Goal: Information Seeking & Learning: Learn about a topic

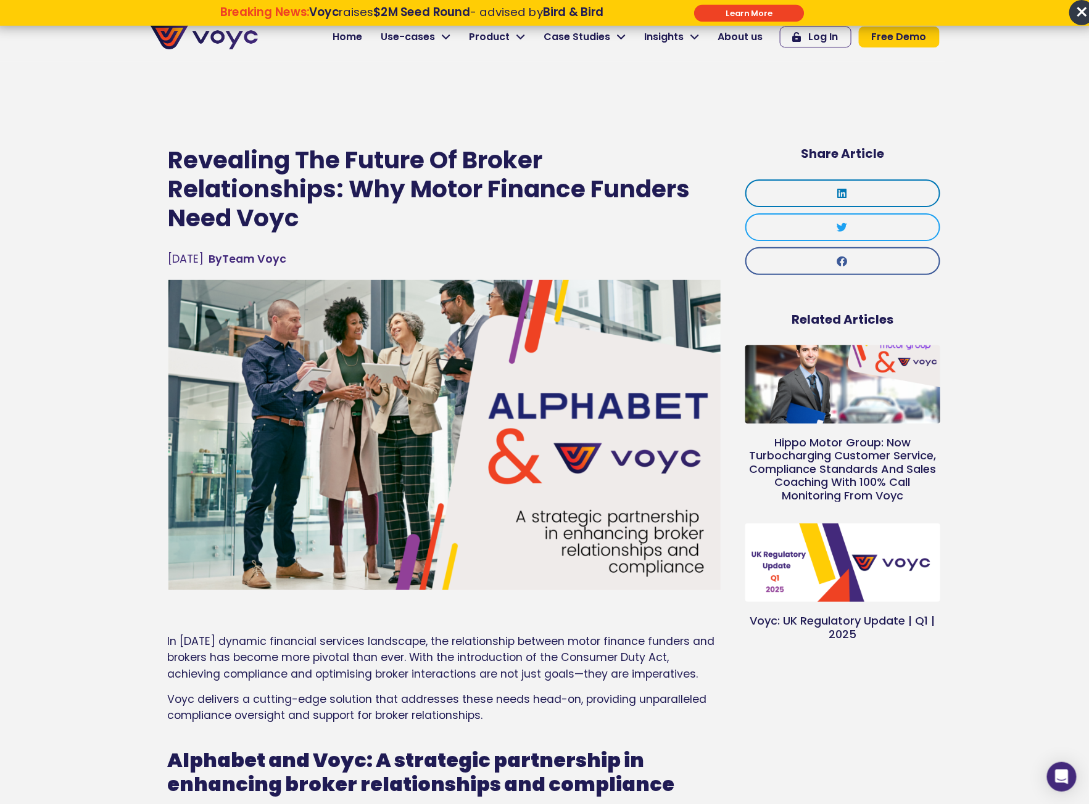
click at [468, 220] on h1 "Revealing The Future Of Broker Relationships: Why Motor Finance Funders Need Vo…" at bounding box center [444, 189] width 552 height 86
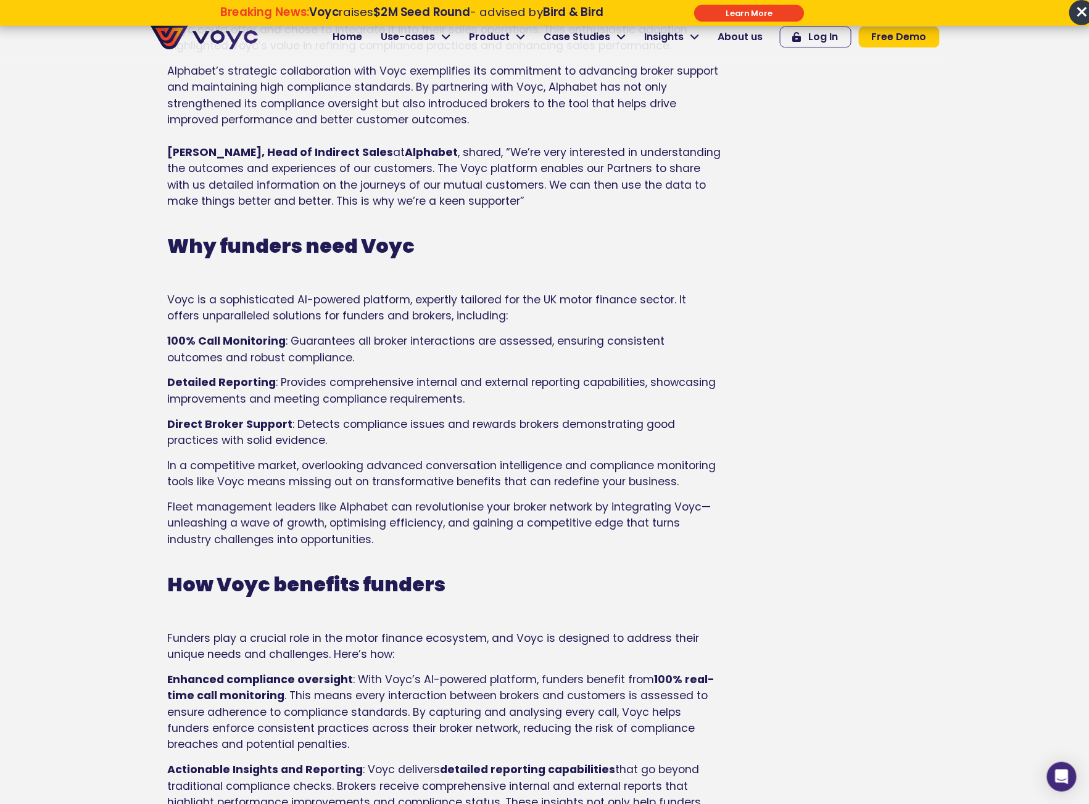
scroll to position [891, 0]
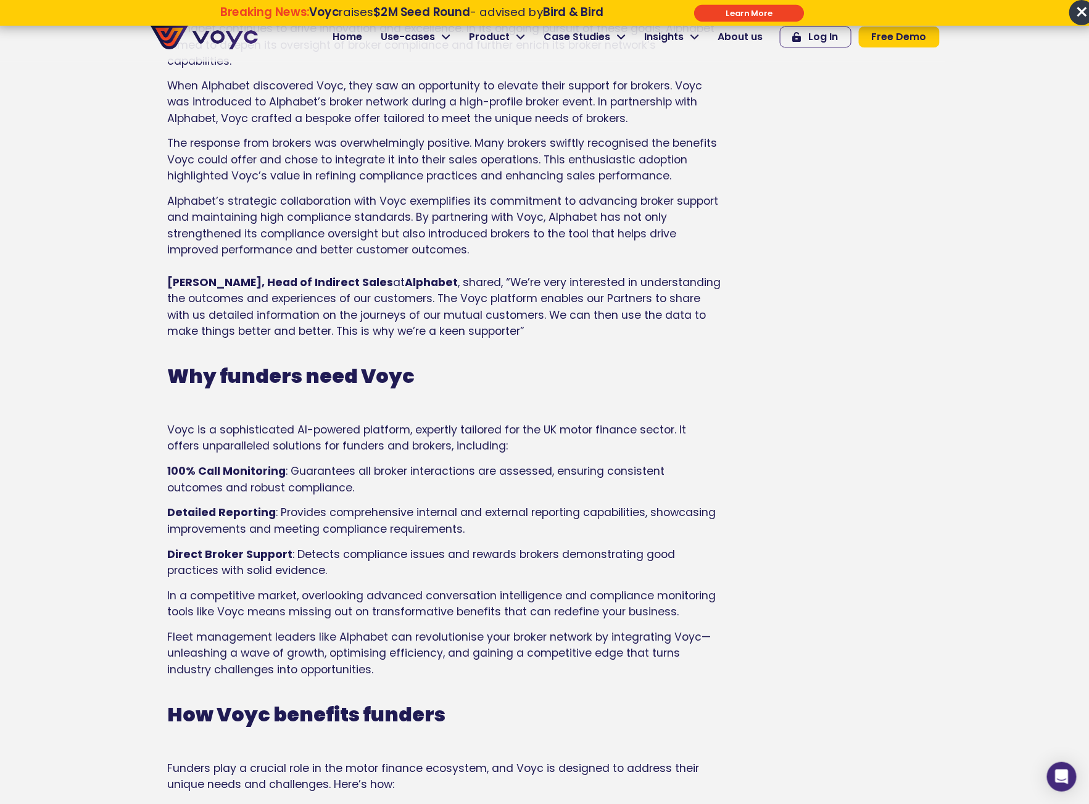
drag, startPoint x: 316, startPoint y: 379, endPoint x: 295, endPoint y: 383, distance: 21.4
click at [316, 379] on strong "Why funders need Voyc" at bounding box center [291, 377] width 247 height 28
drag, startPoint x: 352, startPoint y: 378, endPoint x: 221, endPoint y: 384, distance: 131.5
click at [221, 384] on strong "Why funders need Voyc" at bounding box center [291, 377] width 247 height 28
click at [220, 382] on strong "Why funders need Voyc" at bounding box center [291, 377] width 247 height 28
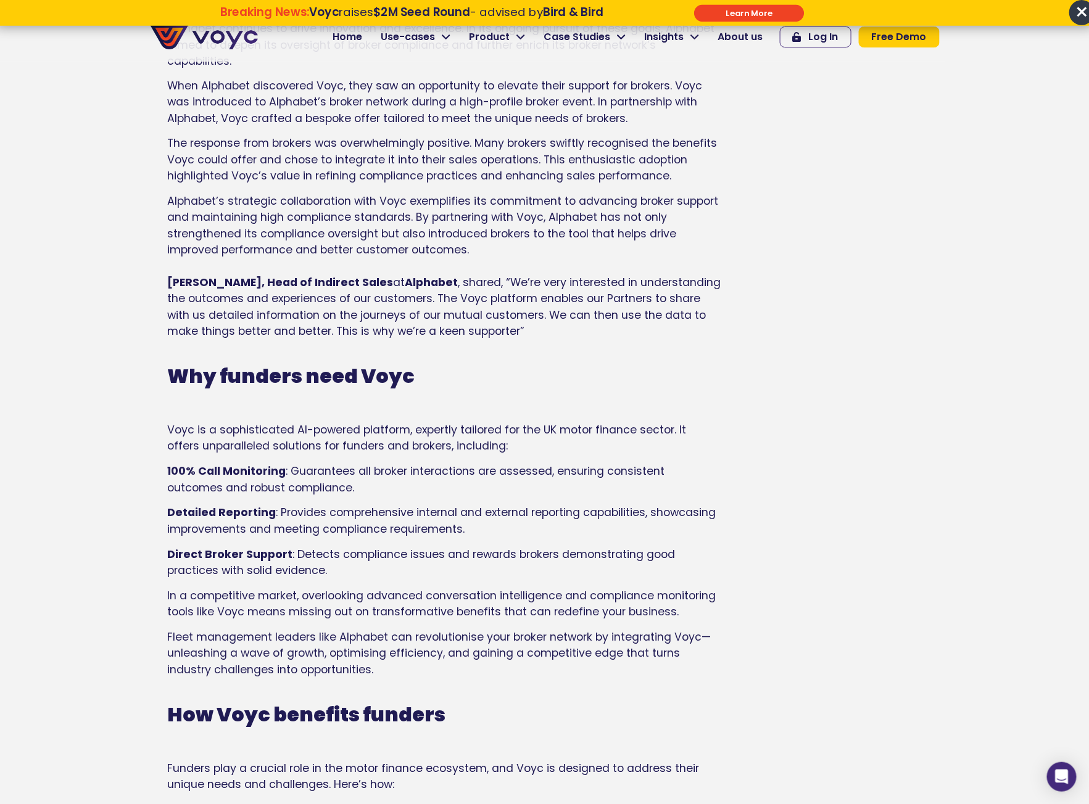
click at [248, 381] on strong "Why funders need Voyc" at bounding box center [291, 377] width 247 height 28
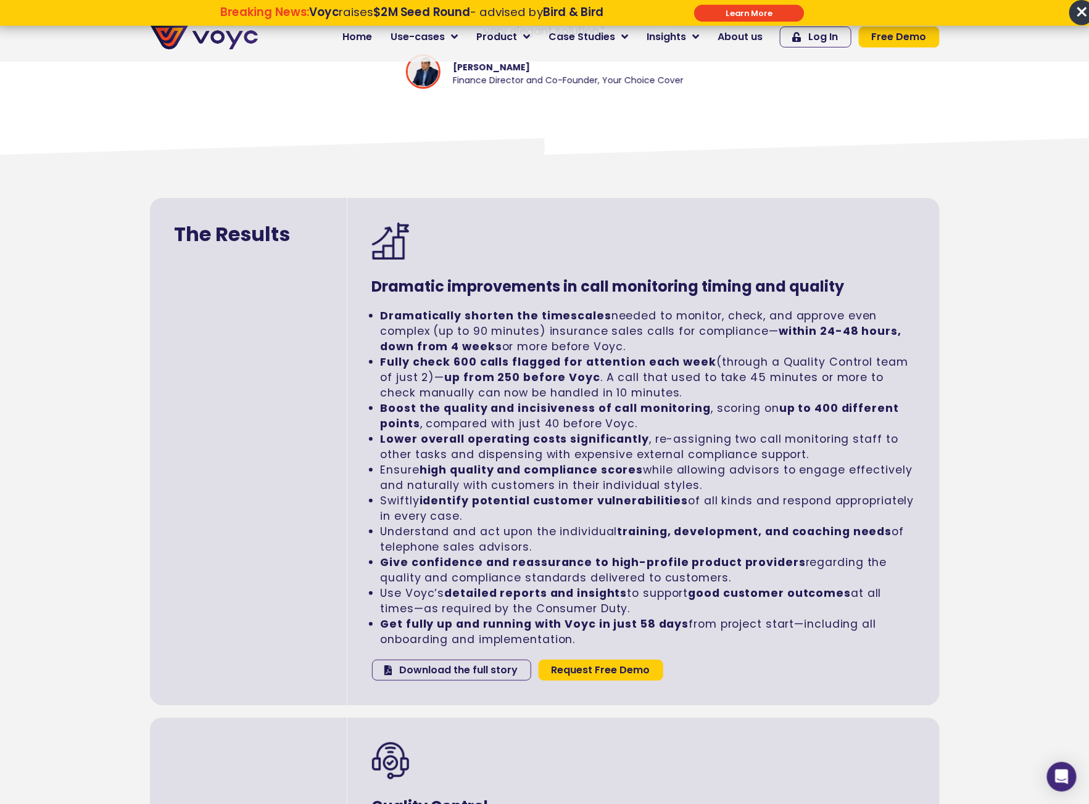
scroll to position [1861, 0]
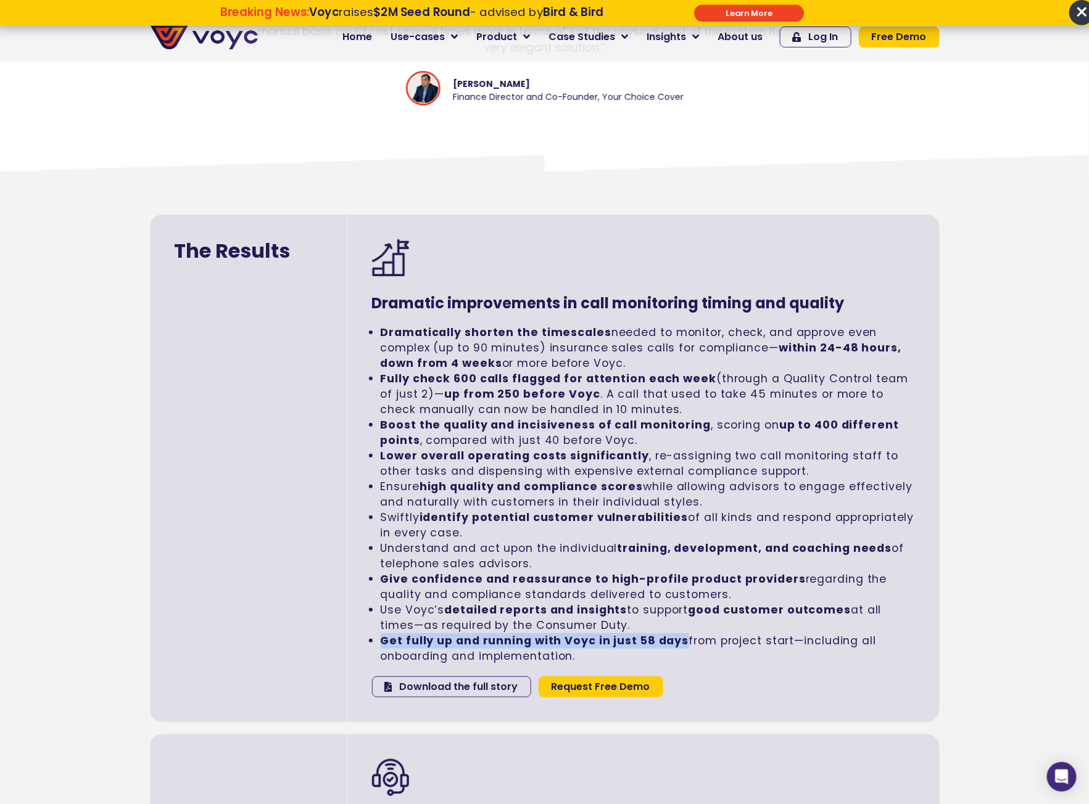
drag, startPoint x: 683, startPoint y: 624, endPoint x: 381, endPoint y: 623, distance: 302.3
click at [381, 634] on li "Get fully up and running with Voyc in just 58 days from project start—including…" at bounding box center [648, 649] width 534 height 31
copy strong "Get fully up and running with Voyc in just 58 days"
